Goal: Task Accomplishment & Management: Complete application form

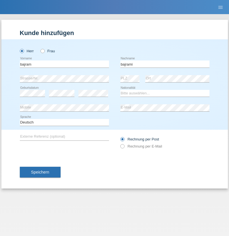
type input "bajrami"
select select "RS"
select select "C"
select select "19"
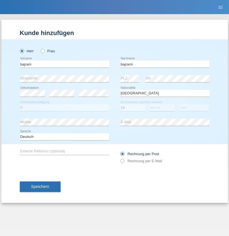
select select "12"
select select "1987"
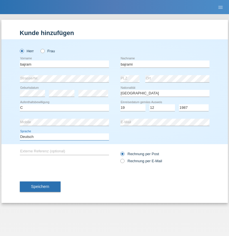
select select "en"
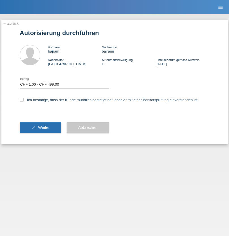
select select "1"
checkbox input "true"
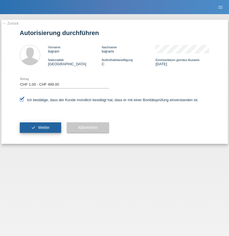
click at [40, 127] on span "Weiter" at bounding box center [44, 127] width 12 height 5
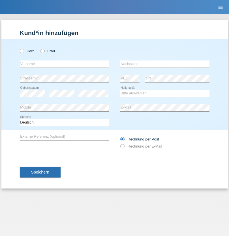
radio input "true"
click at [64, 64] on input "text" at bounding box center [64, 63] width 89 height 7
type input "Anto"
click at [165, 64] on input "text" at bounding box center [164, 63] width 89 height 7
type input "Petrovic"
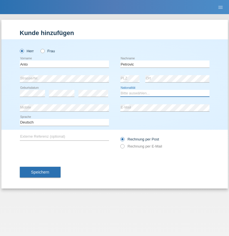
select select "CH"
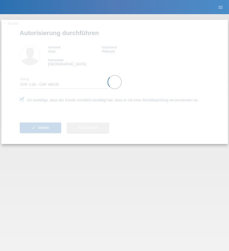
select select "1"
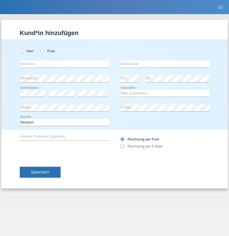
radio input "true"
click at [64, 64] on input "text" at bounding box center [64, 63] width 89 height 7
type input "firat"
click at [165, 64] on input "text" at bounding box center [164, 63] width 89 height 7
type input "kara"
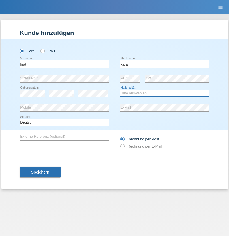
select select "CH"
